Goal: Information Seeking & Learning: Learn about a topic

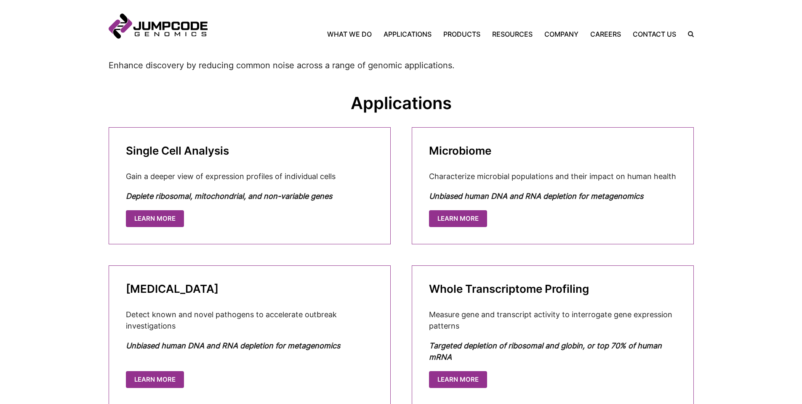
scroll to position [449, 0]
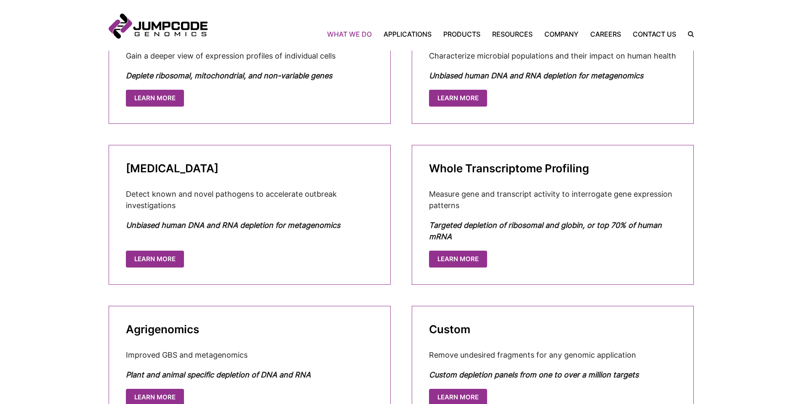
click at [361, 34] on link "What We Do" at bounding box center [352, 34] width 50 height 10
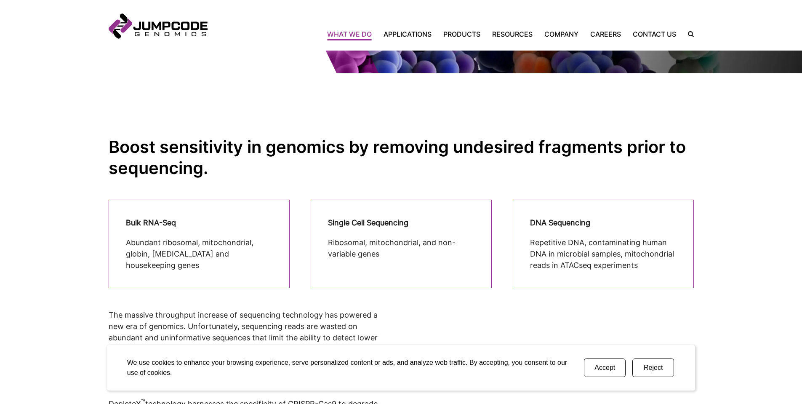
scroll to position [168, 0]
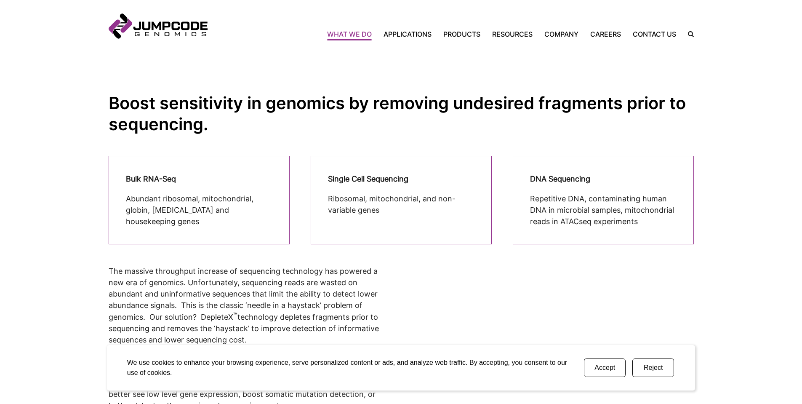
click at [656, 370] on button "Reject" at bounding box center [653, 367] width 42 height 19
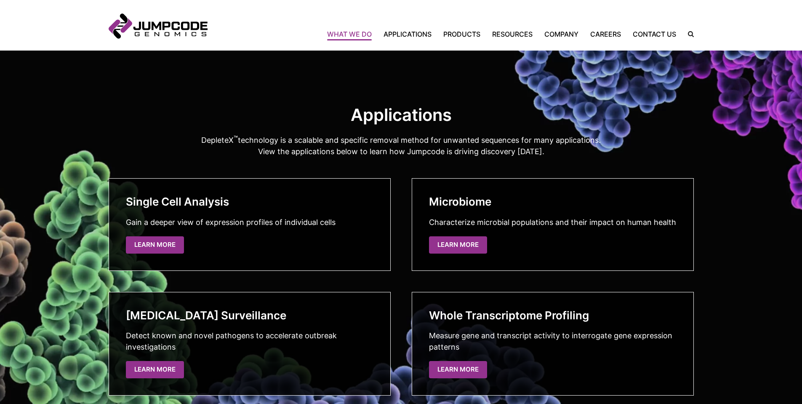
scroll to position [1347, 0]
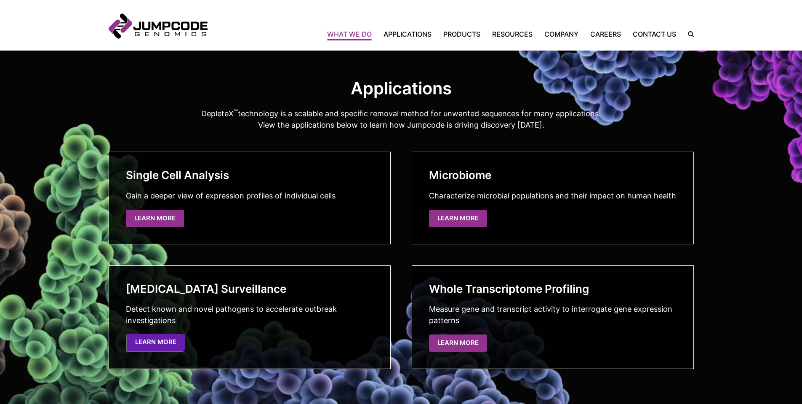
click at [171, 346] on link "Learn More" at bounding box center [156, 341] width 58 height 17
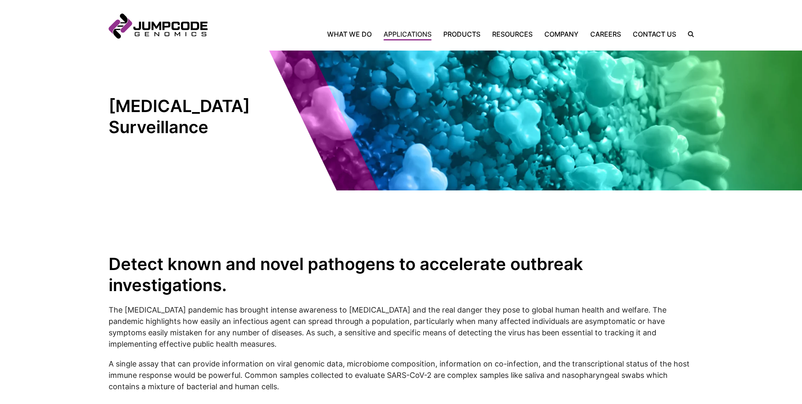
scroll to position [112, 0]
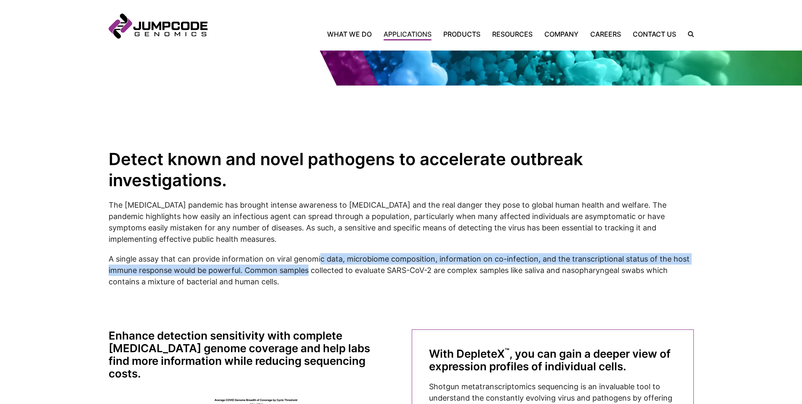
drag, startPoint x: 308, startPoint y: 269, endPoint x: 318, endPoint y: 260, distance: 13.4
click at [318, 260] on p "A single assay that can provide information on viral genomic data, microbiome c…" at bounding box center [401, 270] width 585 height 34
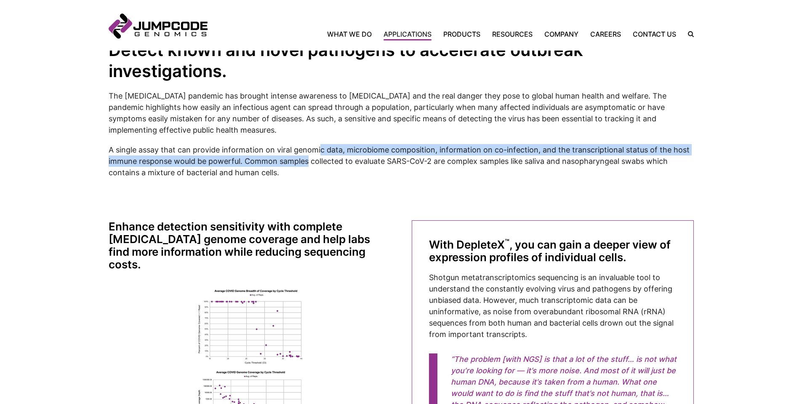
scroll to position [217, 0]
